Goal: Transaction & Acquisition: Book appointment/travel/reservation

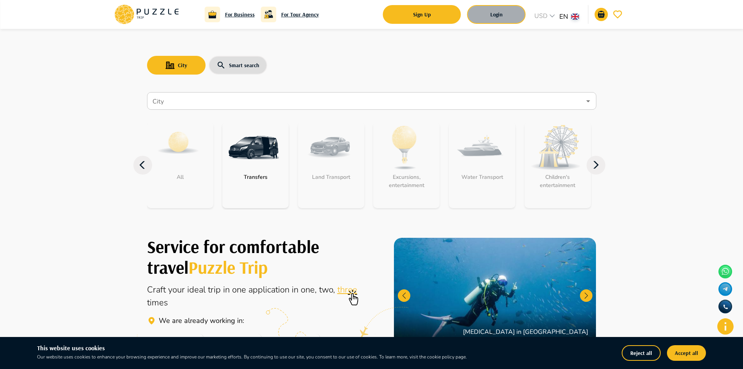
click at [501, 17] on button "Login" at bounding box center [497, 14] width 59 height 19
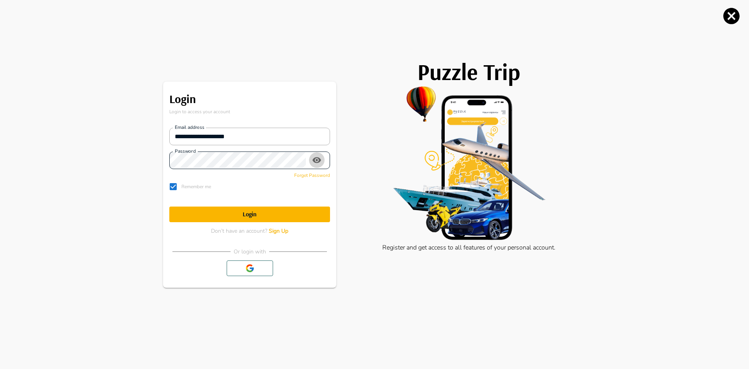
click at [320, 161] on icon "toggle password visibility" at bounding box center [317, 160] width 9 height 6
click at [282, 206] on form "**********" at bounding box center [249, 178] width 161 height 114
click at [271, 215] on h1 "Login" at bounding box center [249, 213] width 161 height 7
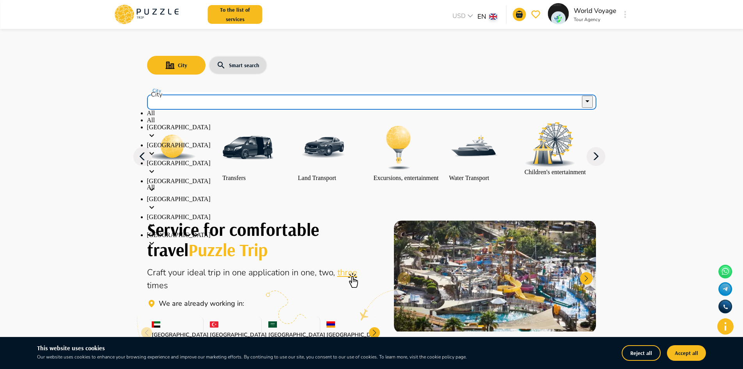
click at [253, 101] on input "City" at bounding box center [366, 101] width 430 height 15
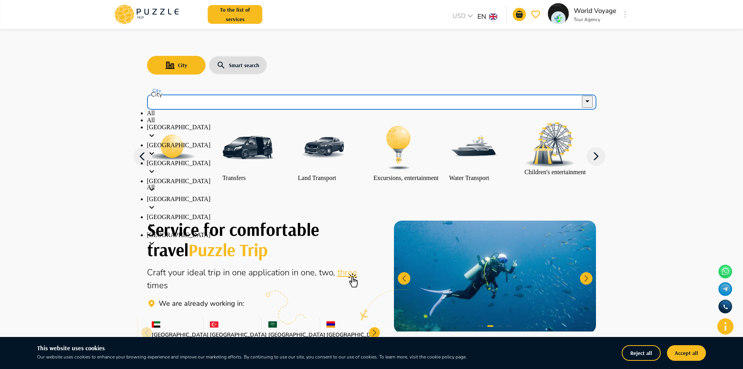
click at [210, 105] on input "City" at bounding box center [366, 101] width 430 height 15
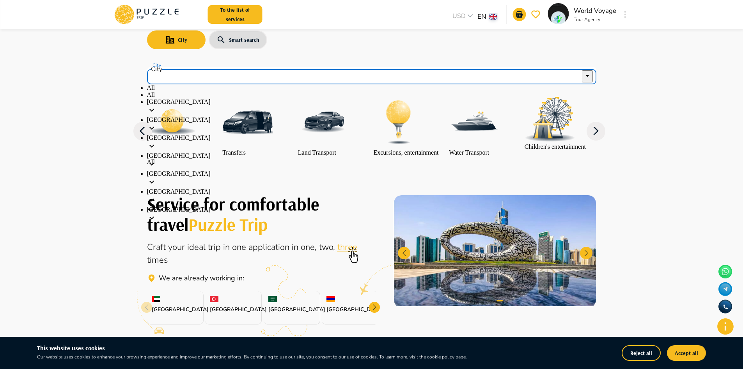
scroll to position [39, 0]
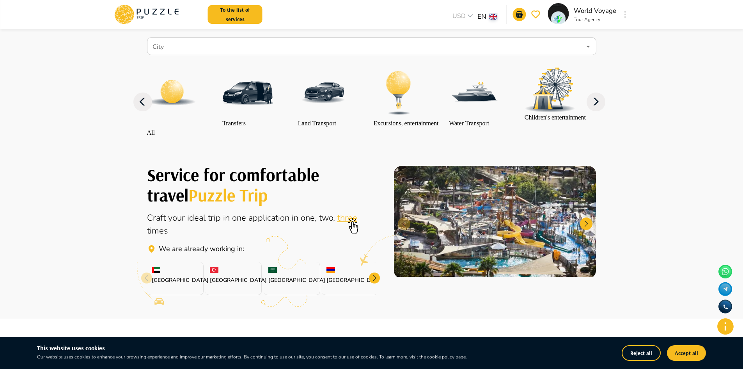
scroll to position [0, 0]
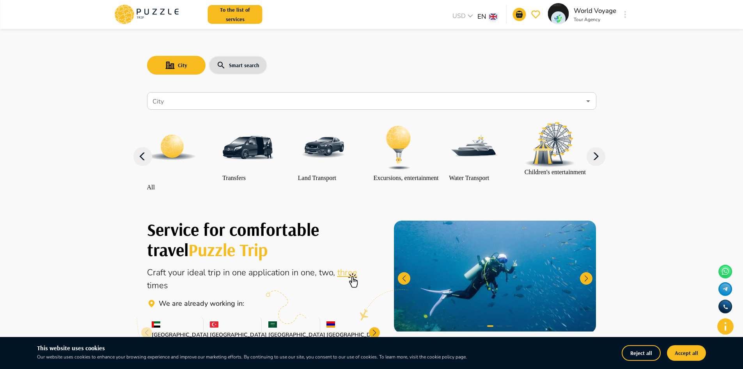
click at [236, 166] on img at bounding box center [247, 147] width 51 height 51
click at [245, 167] on img at bounding box center [247, 147] width 51 height 51
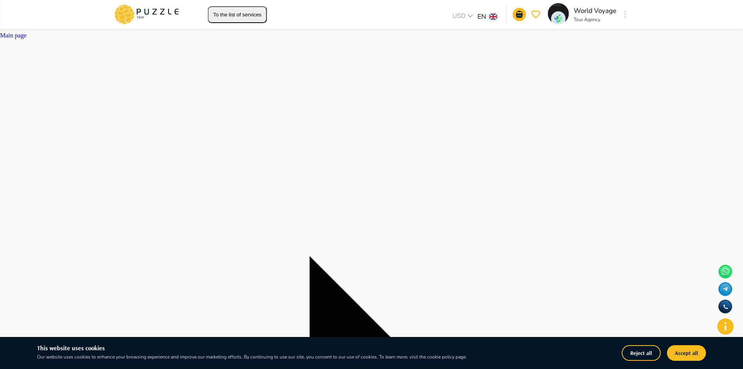
type textarea "*"
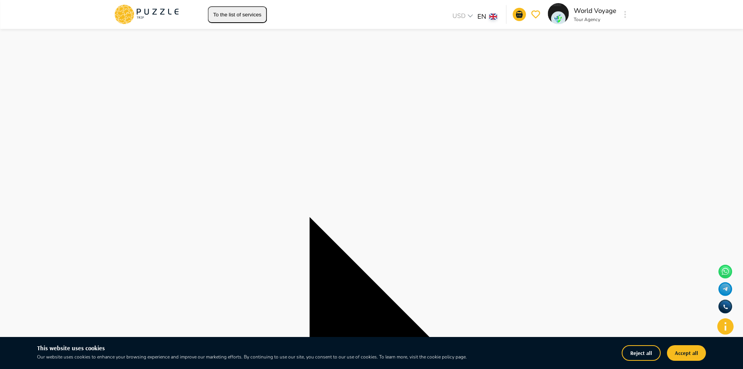
type input "**********"
type textarea "*"
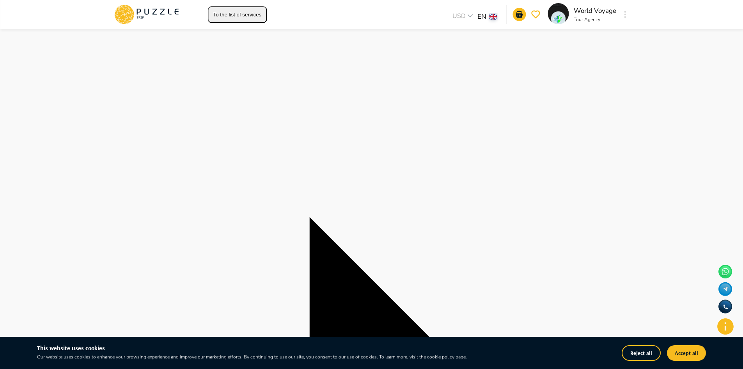
type input "*"
type textarea "*"
type input "**********"
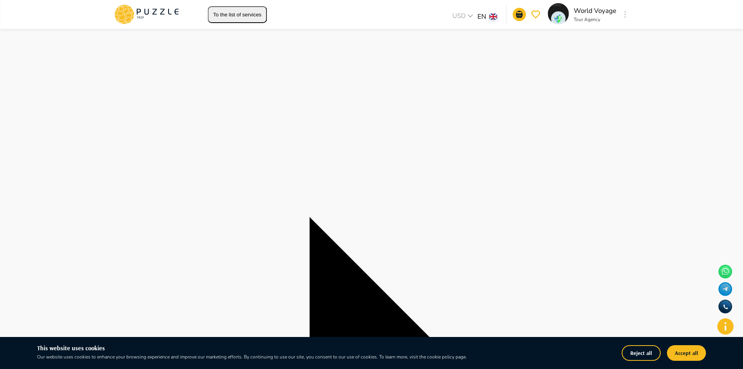
type textarea "*"
type input "*********"
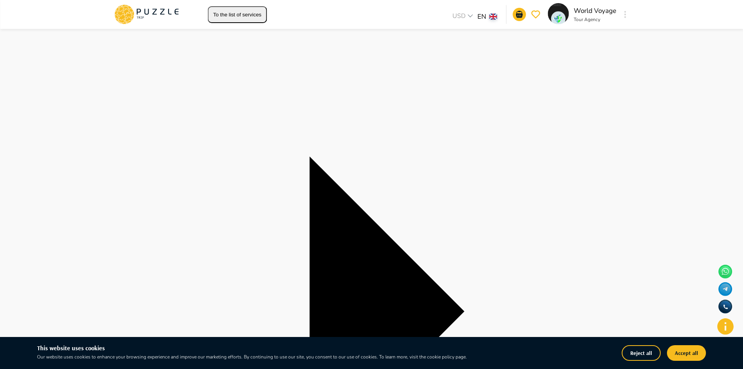
scroll to position [117, 0]
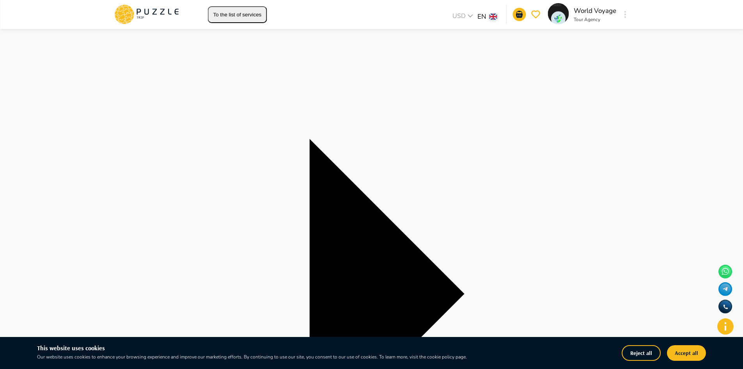
type textarea "*"
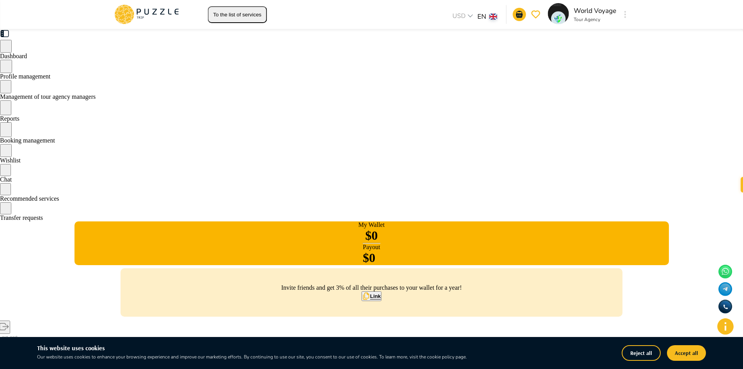
click at [139, 10] on icon at bounding box center [147, 14] width 66 height 20
